Goal: Find specific page/section: Find specific page/section

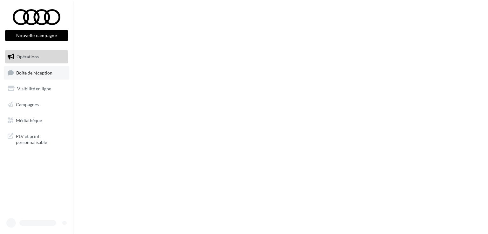
click at [39, 75] on span "Boîte de réception" at bounding box center [34, 72] width 36 height 5
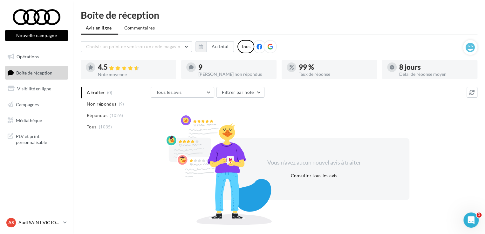
click at [31, 224] on p "Audi SAINT VICTORET" at bounding box center [39, 223] width 42 height 6
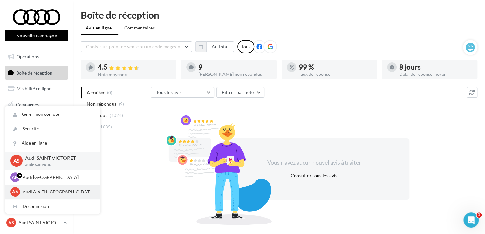
click at [40, 192] on p "Audi AIX EN [GEOGRAPHIC_DATA]" at bounding box center [58, 192] width 70 height 6
